Goal: Task Accomplishment & Management: Use online tool/utility

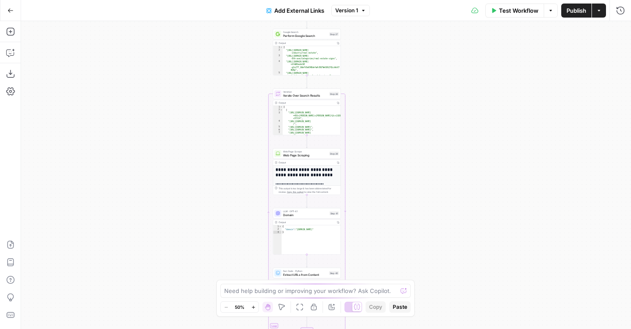
drag, startPoint x: 394, startPoint y: 74, endPoint x: 393, endPoint y: 216, distance: 142.6
click at [394, 216] on div "true false Workflow Set Inputs Inputs LLM · Perplexity Sonar Pro Research Promp…" at bounding box center [326, 175] width 610 height 308
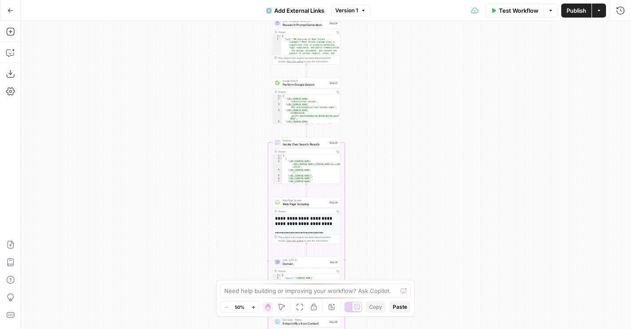
drag, startPoint x: 384, startPoint y: 88, endPoint x: 384, endPoint y: 181, distance: 93.4
click at [384, 181] on div "true false Workflow Set Inputs Inputs LLM · Perplexity Sonar Pro Research Promp…" at bounding box center [326, 175] width 610 height 308
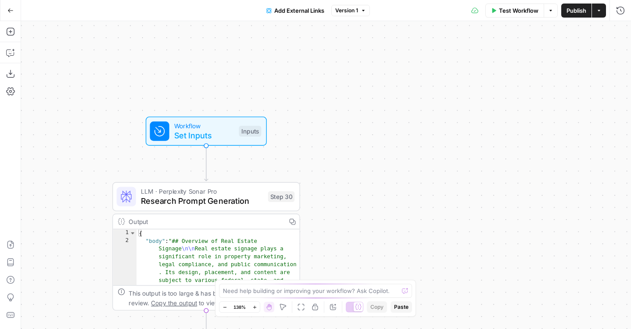
drag, startPoint x: 356, startPoint y: 91, endPoint x: 404, endPoint y: 17, distance: 88.2
click at [404, 18] on div "Go Back Add External Links Version 1 Test Workflow Options Publish Actions Run …" at bounding box center [315, 164] width 631 height 329
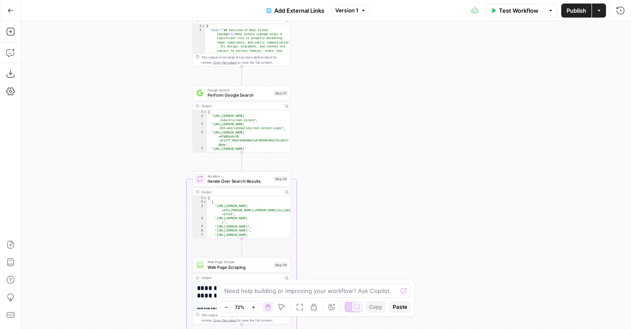
drag, startPoint x: 398, startPoint y: 146, endPoint x: 323, endPoint y: 42, distance: 128.2
click at [323, 42] on div "true false Workflow Set Inputs Inputs LLM · Perplexity Sonar Pro Research Promp…" at bounding box center [326, 175] width 610 height 308
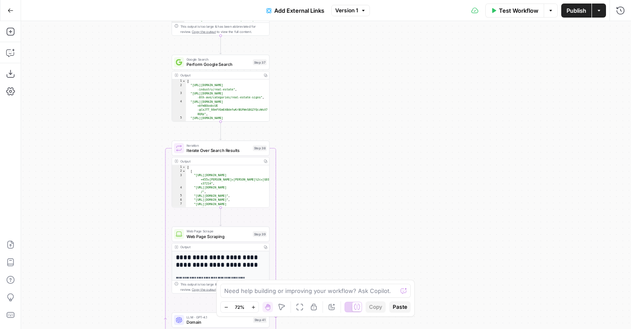
drag, startPoint x: 326, startPoint y: 224, endPoint x: 319, endPoint y: 8, distance: 215.5
click at [319, 9] on div "Go Back Add External Links Version 1 Test Workflow Options Publish Actions Run …" at bounding box center [315, 164] width 631 height 329
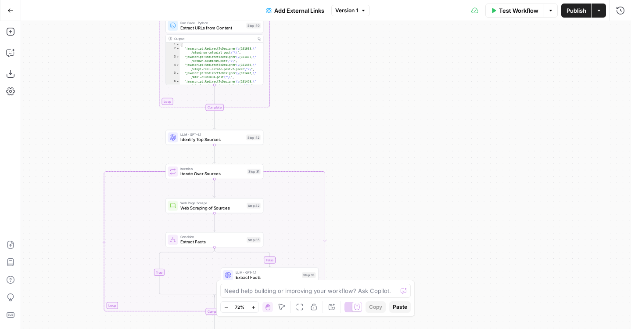
drag, startPoint x: 319, startPoint y: 207, endPoint x: 319, endPoint y: 50, distance: 156.6
click at [319, 50] on div "true false Workflow Set Inputs Inputs LLM · Perplexity Sonar Pro Research Promp…" at bounding box center [326, 175] width 610 height 308
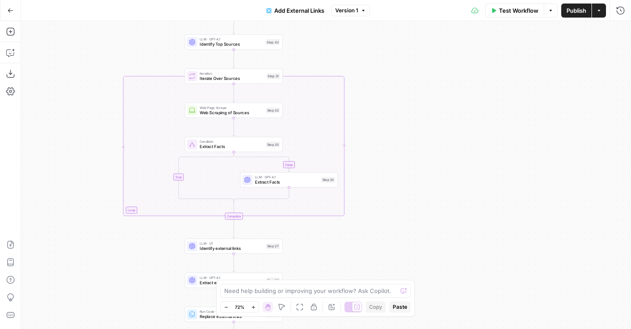
drag, startPoint x: 324, startPoint y: 143, endPoint x: 343, endPoint y: 48, distance: 97.0
click at [343, 48] on div "true false Workflow Set Inputs Inputs LLM · Perplexity Sonar Pro Research Promp…" at bounding box center [326, 175] width 610 height 308
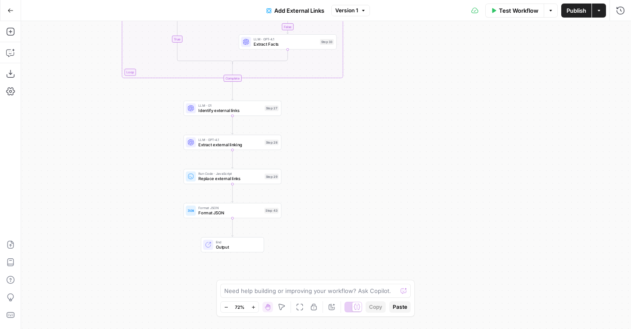
click at [369, 306] on body "AirOps Administrative New Home Browse Insights Opportunities Your Data Flightpa…" at bounding box center [315, 164] width 631 height 329
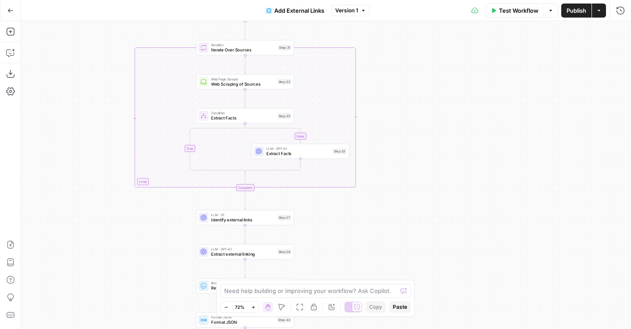
drag, startPoint x: 361, startPoint y: 80, endPoint x: 361, endPoint y: 205, distance: 124.6
click at [361, 204] on div "true false Workflow Set Inputs Inputs LLM · Perplexity Sonar Pro Research Promp…" at bounding box center [326, 175] width 610 height 308
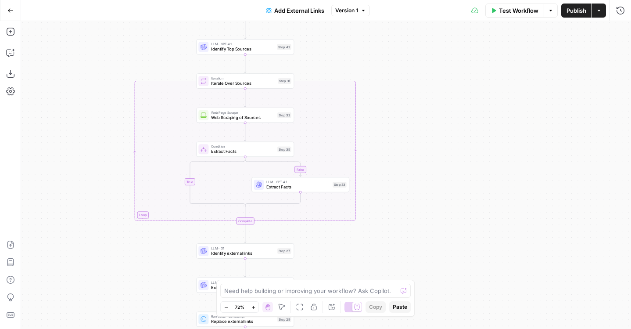
drag, startPoint x: 361, startPoint y: 83, endPoint x: 361, endPoint y: 249, distance: 165.4
click at [361, 248] on div "true false Workflow Set Inputs Inputs LLM · Perplexity Sonar Pro Research Promp…" at bounding box center [326, 175] width 610 height 308
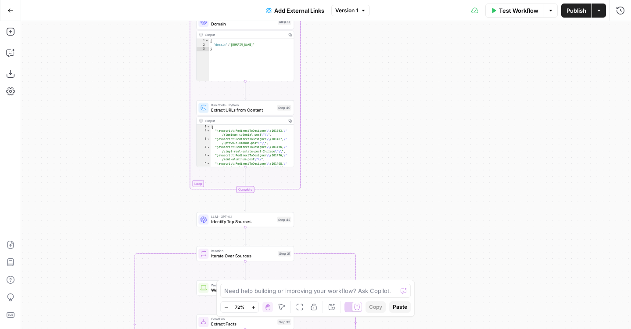
drag, startPoint x: 353, startPoint y: 69, endPoint x: 353, endPoint y: 194, distance: 124.6
click at [353, 193] on div "true false Workflow Set Inputs Inputs LLM · Perplexity Sonar Pro Research Promp…" at bounding box center [326, 175] width 610 height 308
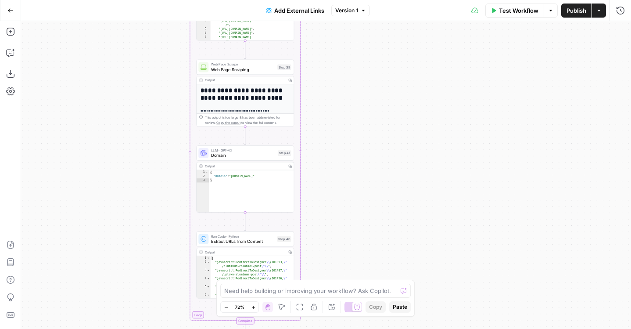
drag, startPoint x: 347, startPoint y: 83, endPoint x: 356, endPoint y: 244, distance: 161.7
click at [356, 244] on div "true false Workflow Set Inputs Inputs LLM · Perplexity Sonar Pro Research Promp…" at bounding box center [326, 175] width 610 height 308
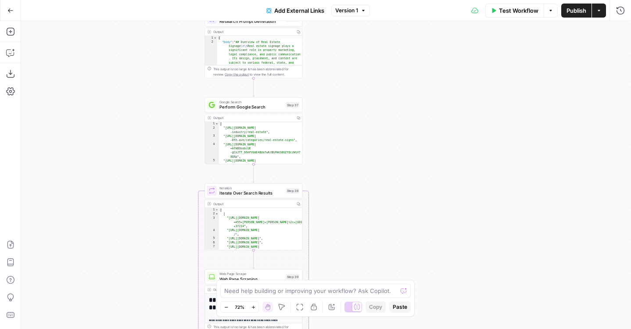
drag, startPoint x: 343, startPoint y: 78, endPoint x: 343, endPoint y: 164, distance: 86.0
click at [343, 164] on div "true false Workflow Set Inputs Inputs LLM · Perplexity Sonar Pro Research Promp…" at bounding box center [326, 175] width 610 height 308
